Goal: Find specific page/section: Find specific page/section

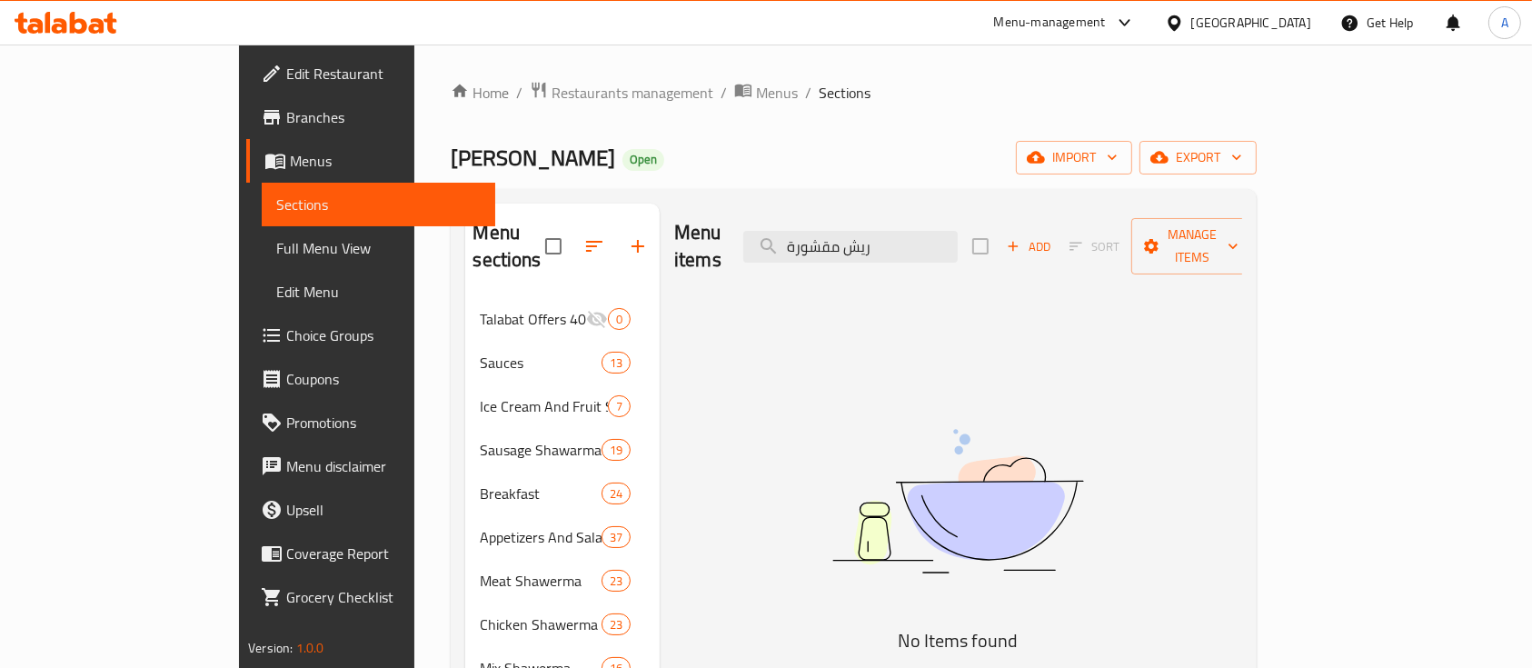
click at [551, 101] on span "Restaurants management" at bounding box center [632, 93] width 162 height 22
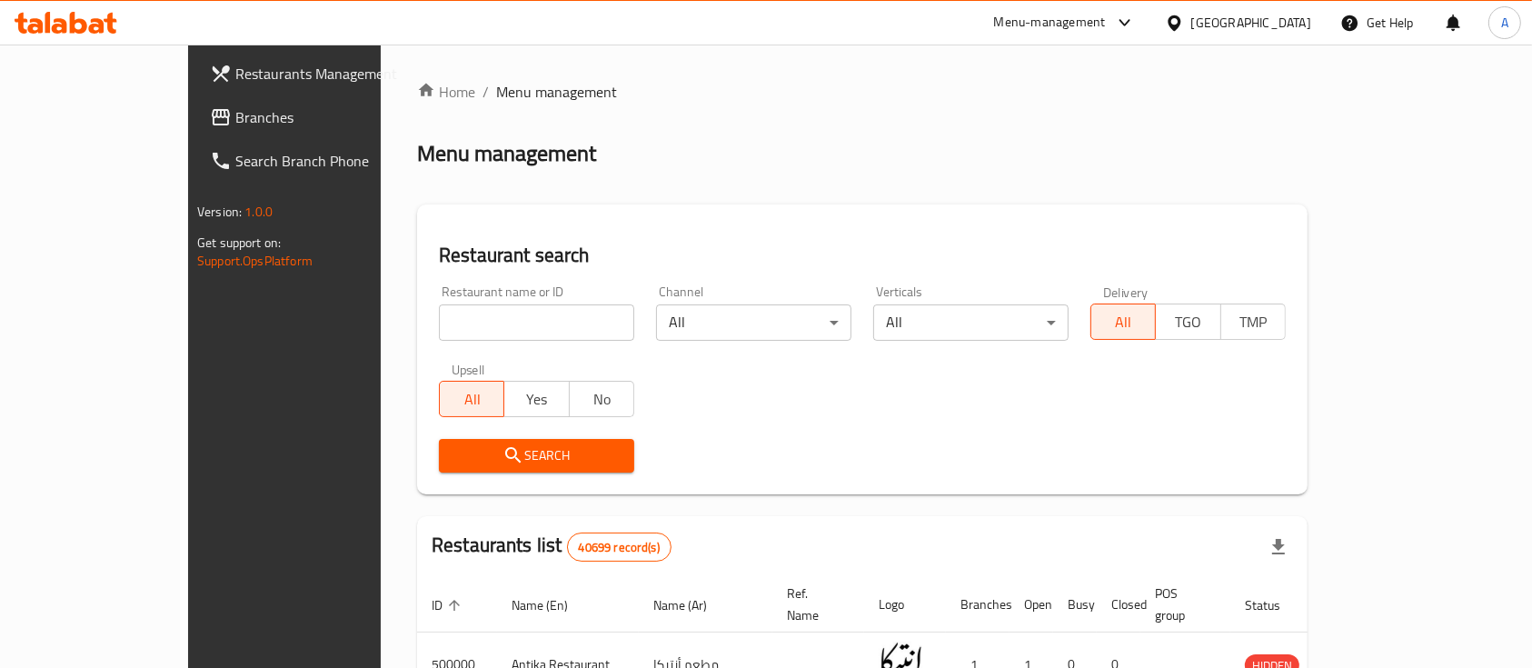
click at [439, 318] on input "search" at bounding box center [536, 322] width 195 height 36
paste input "502321"
type input "502321"
click button "Search" at bounding box center [536, 456] width 195 height 34
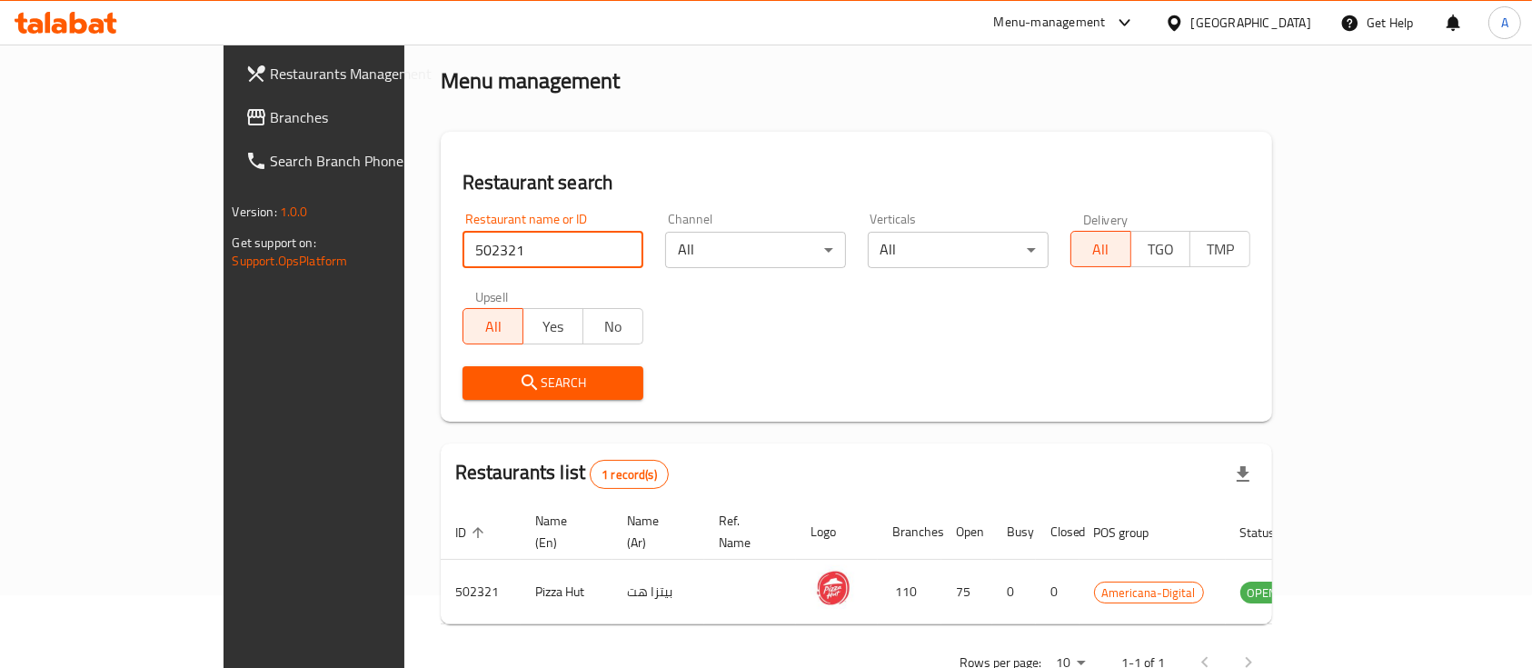
scroll to position [106, 0]
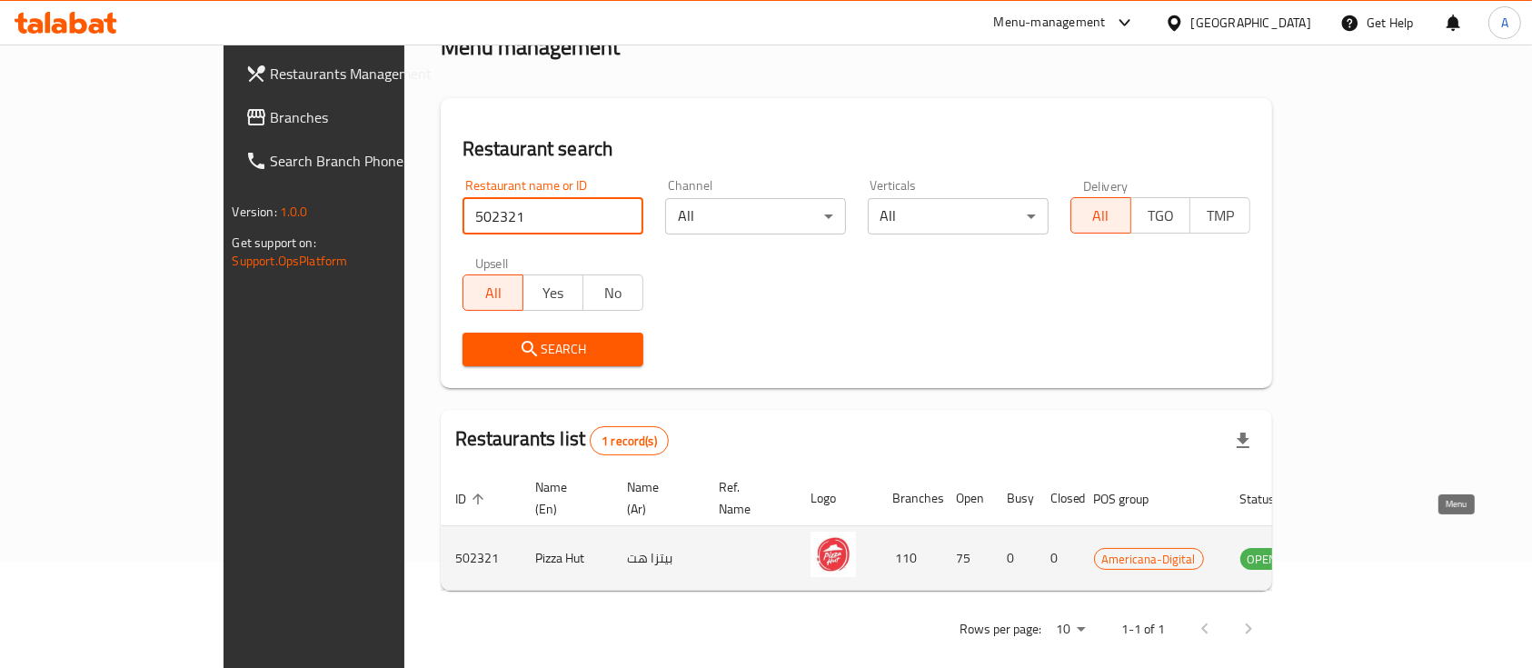
click at [1357, 548] on icon "enhanced table" at bounding box center [1346, 558] width 22 height 22
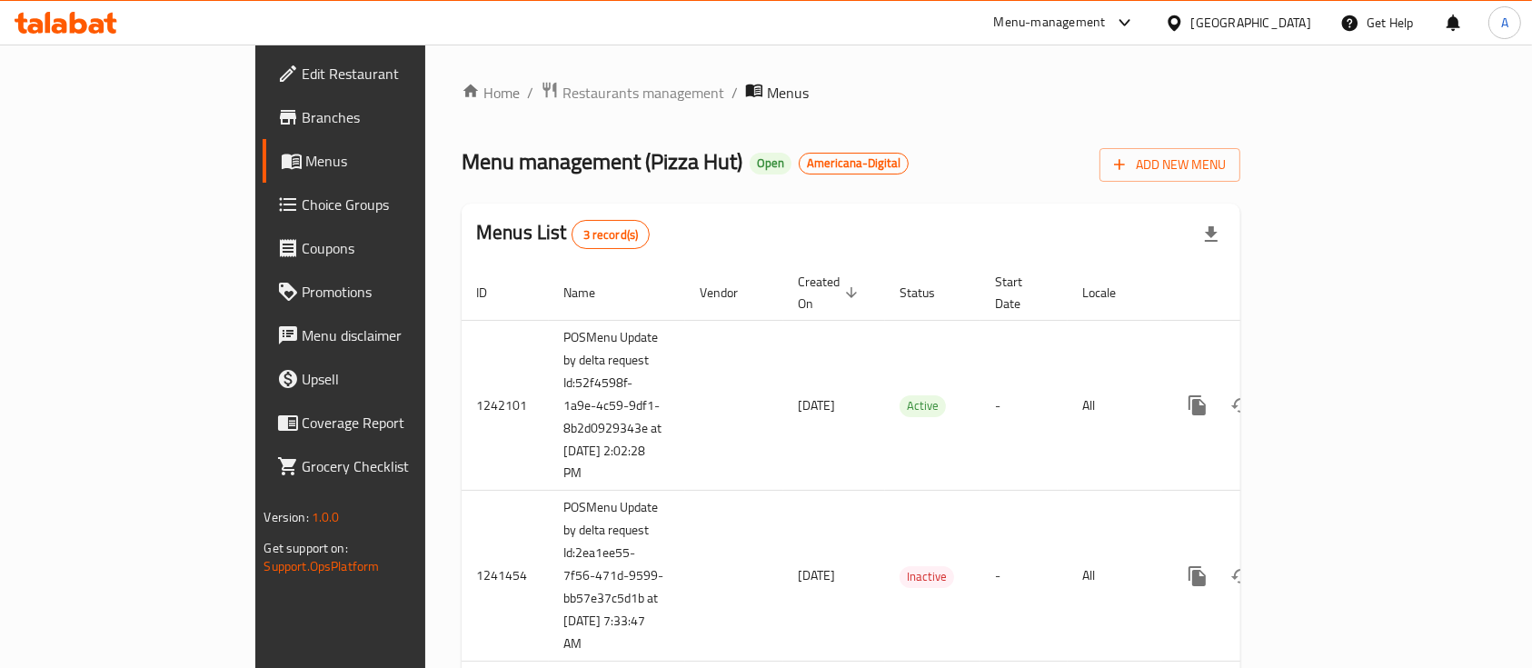
click at [924, 115] on div "Home / Restaurants management / Menus Menu management ( Pizza Hut ) Open Americ…" at bounding box center [851, 464] width 779 height 766
click at [303, 126] on span "Branches" at bounding box center [400, 117] width 194 height 22
